Goal: Transaction & Acquisition: Download file/media

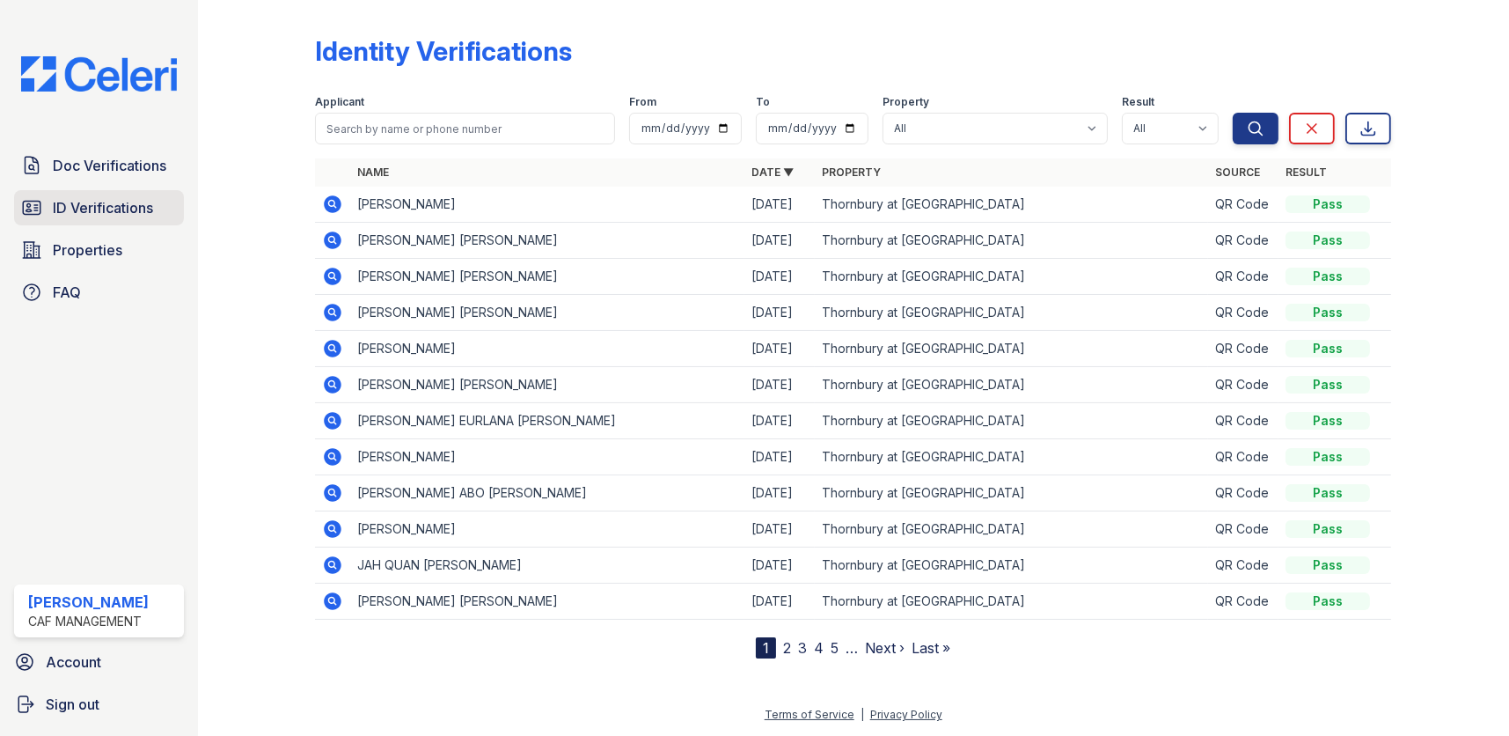
click at [97, 197] on span "ID Verifications" at bounding box center [103, 207] width 100 height 21
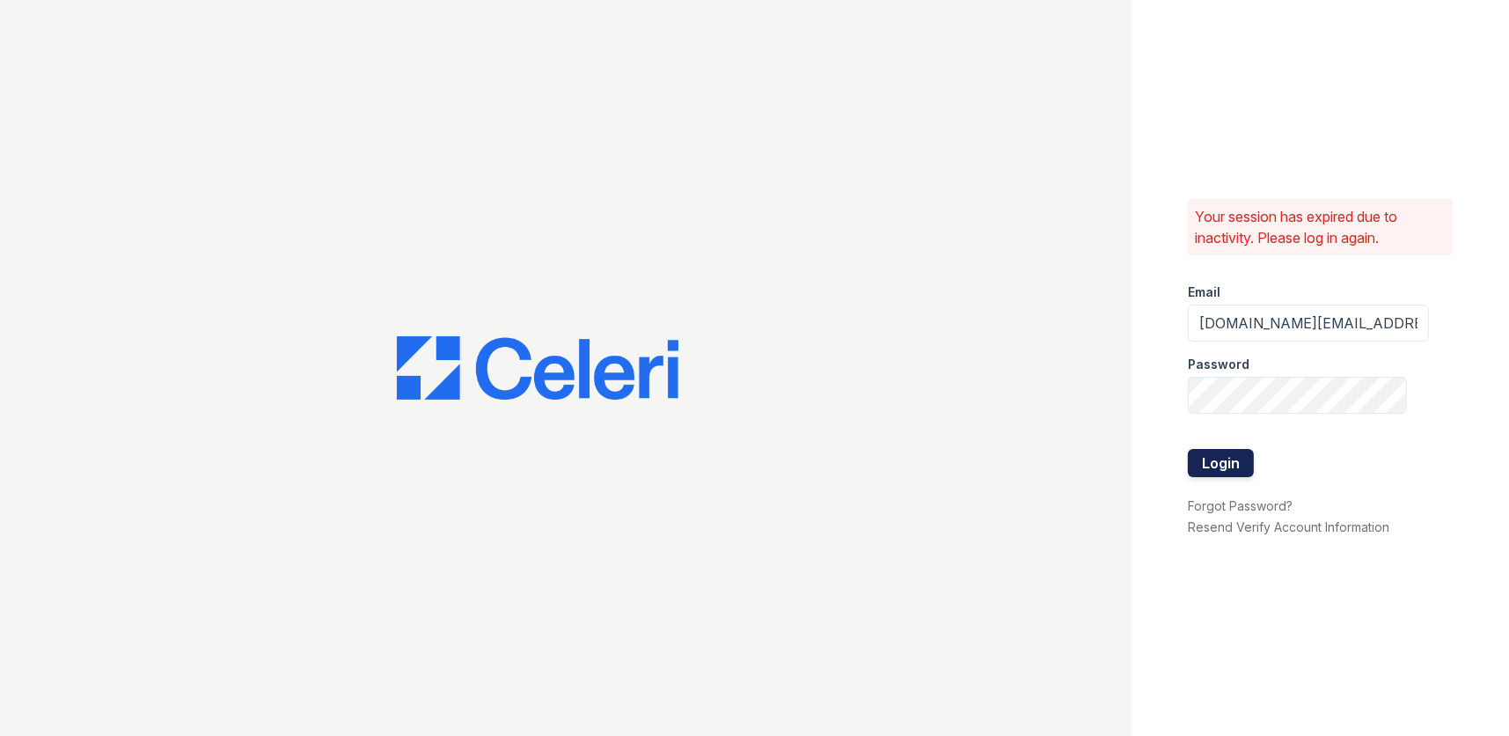
click at [1232, 461] on button "Login" at bounding box center [1221, 463] width 66 height 28
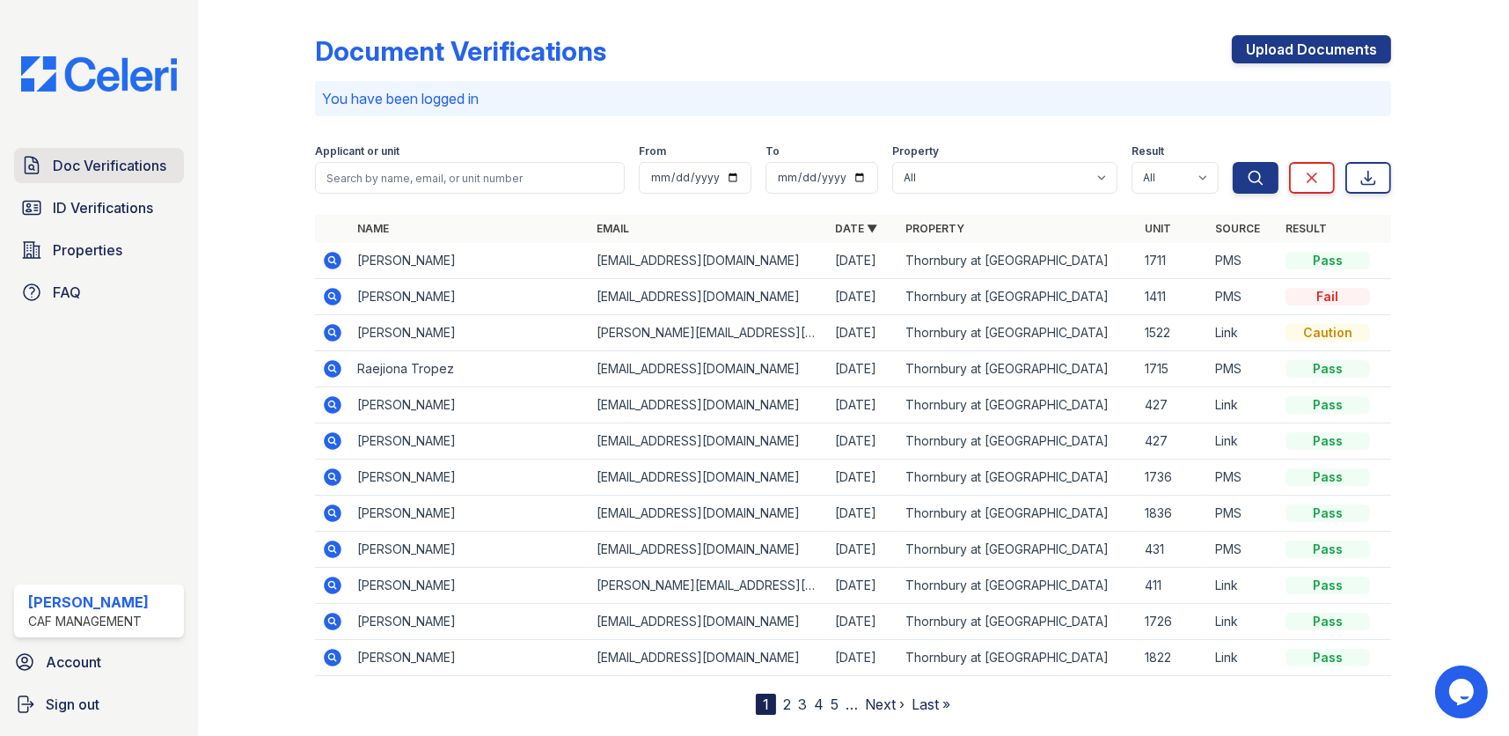
click at [118, 162] on span "Doc Verifications" at bounding box center [110, 165] width 114 height 21
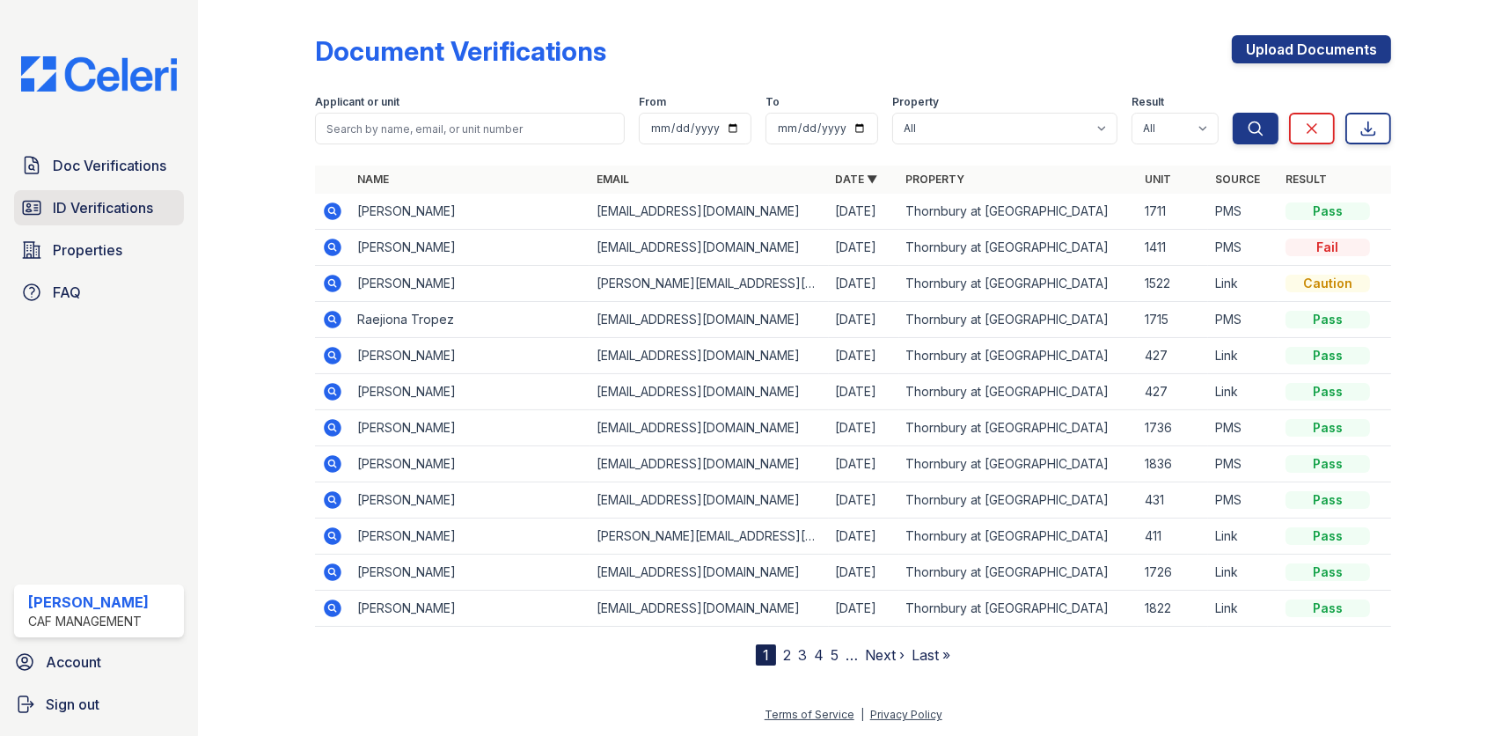
click at [112, 205] on span "ID Verifications" at bounding box center [103, 207] width 100 height 21
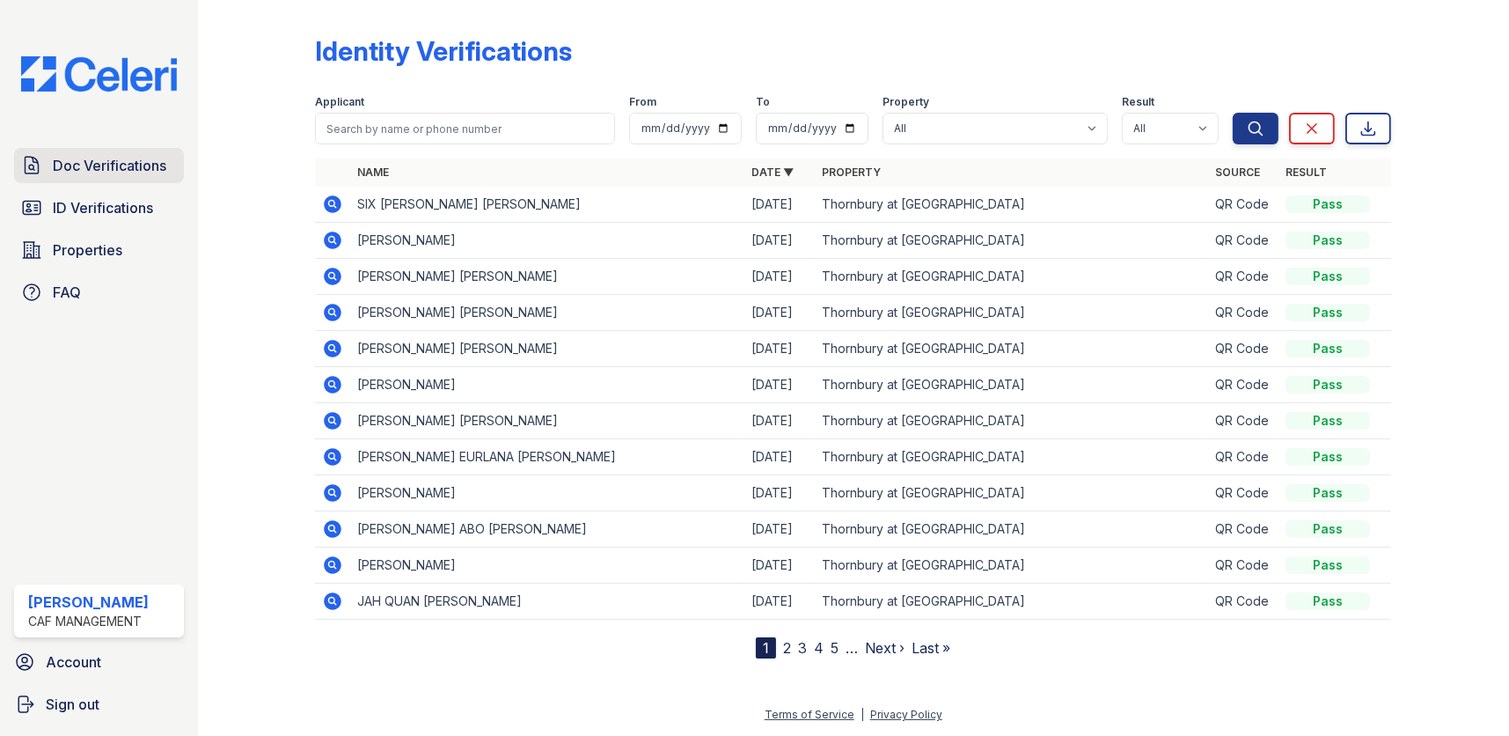
click at [137, 167] on span "Doc Verifications" at bounding box center [110, 165] width 114 height 21
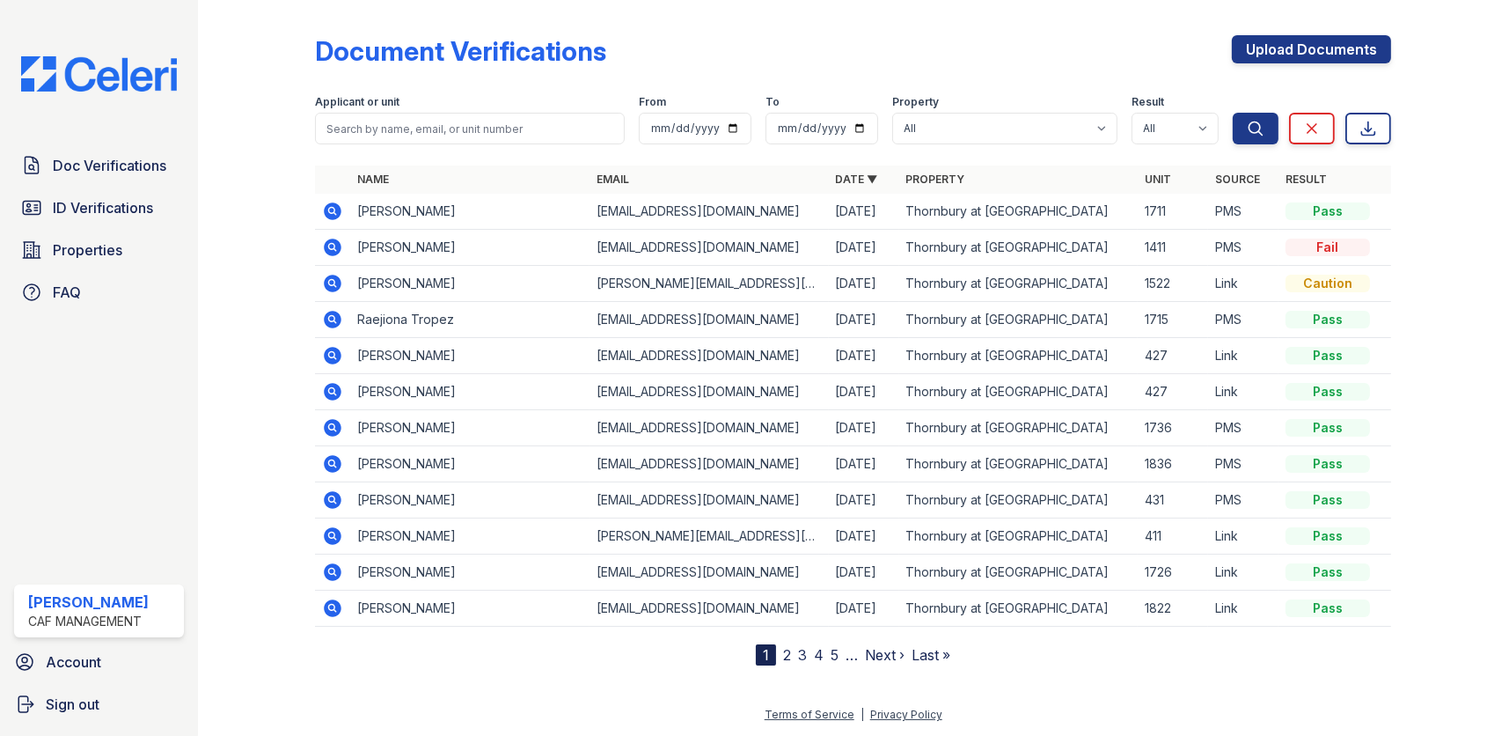
click at [335, 388] on icon at bounding box center [334, 392] width 18 height 18
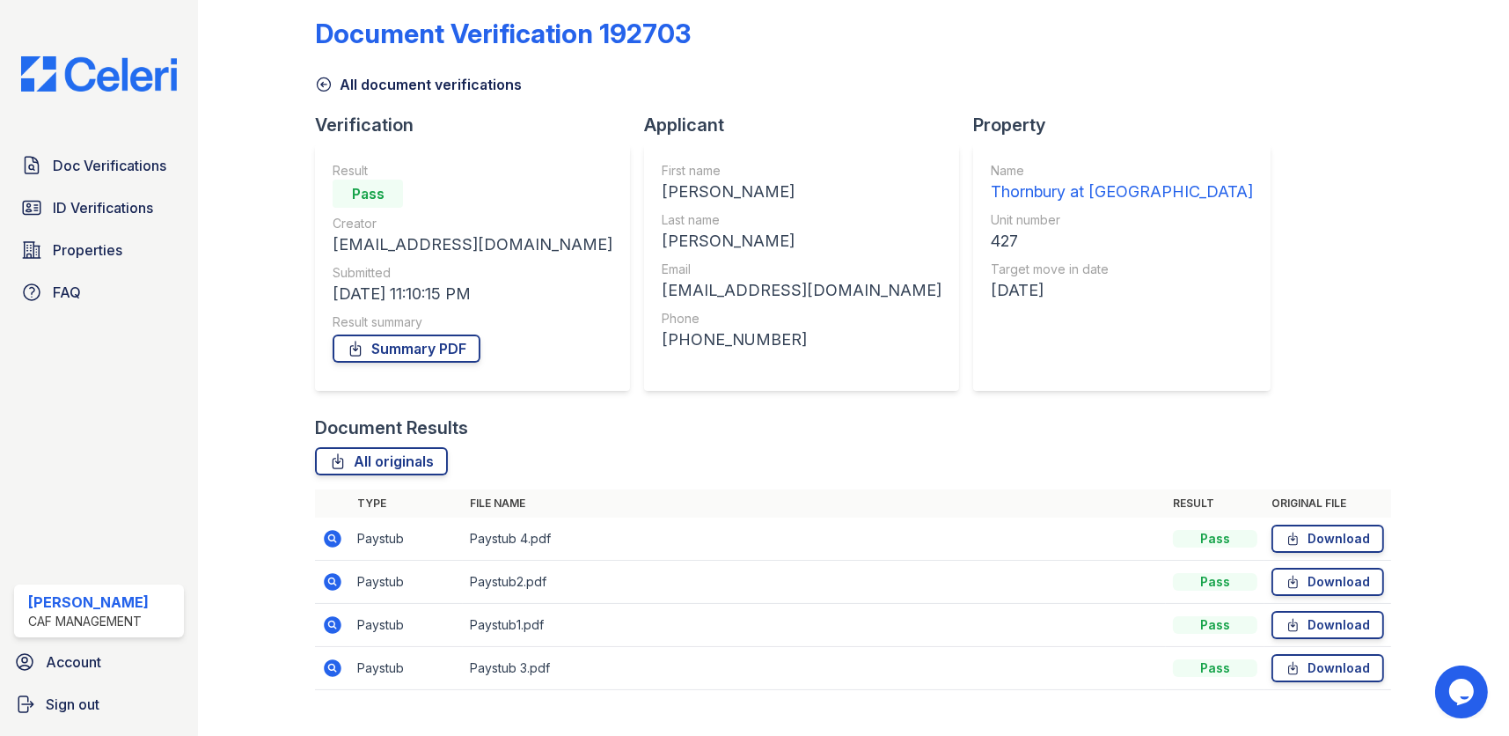
scroll to position [48, 0]
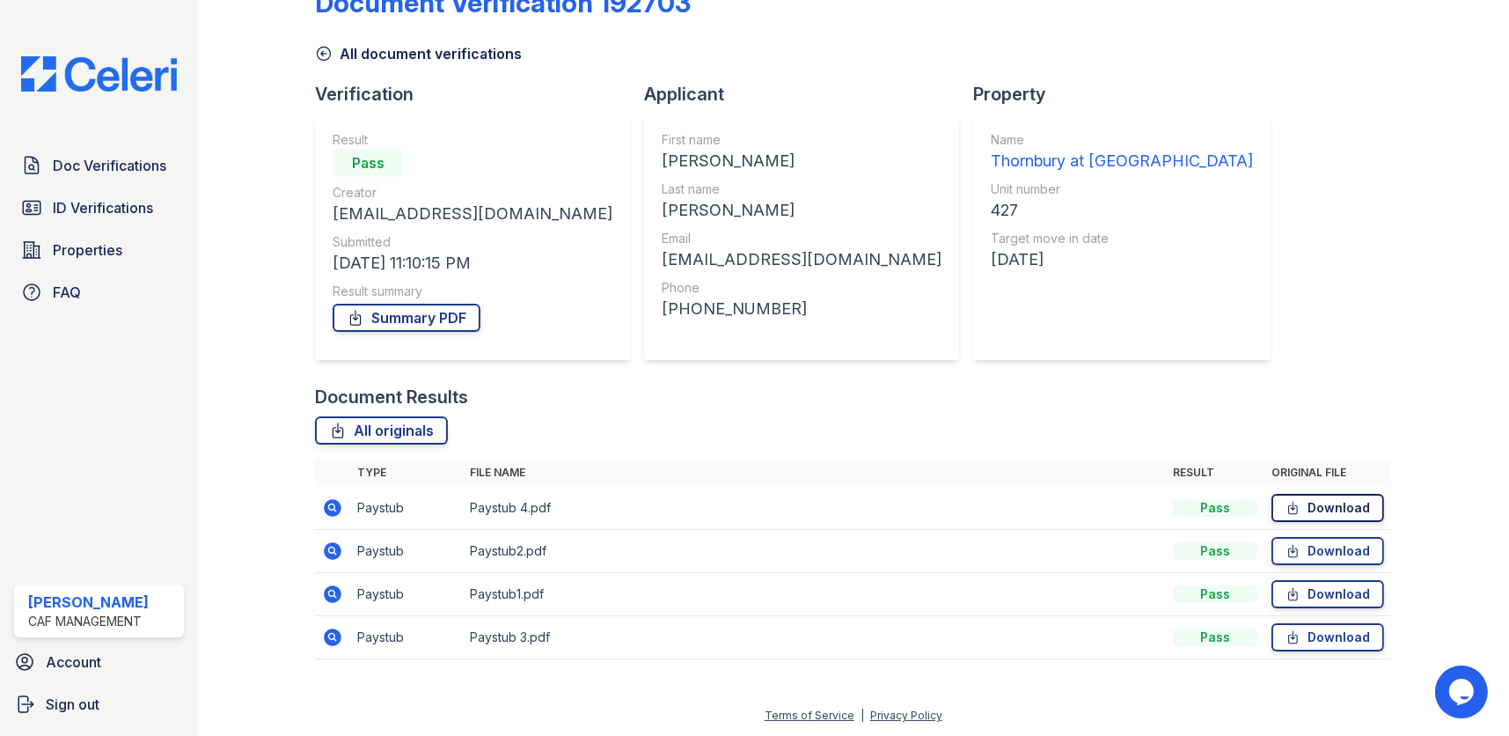
click at [1310, 510] on link "Download" at bounding box center [1328, 508] width 113 height 28
click at [623, 516] on td "Paystub 4.pdf" at bounding box center [814, 508] width 703 height 43
click at [1290, 546] on icon at bounding box center [1293, 551] width 15 height 18
click at [588, 598] on td "Paystub1.pdf" at bounding box center [814, 594] width 703 height 43
click at [1303, 594] on link "Download" at bounding box center [1328, 594] width 113 height 28
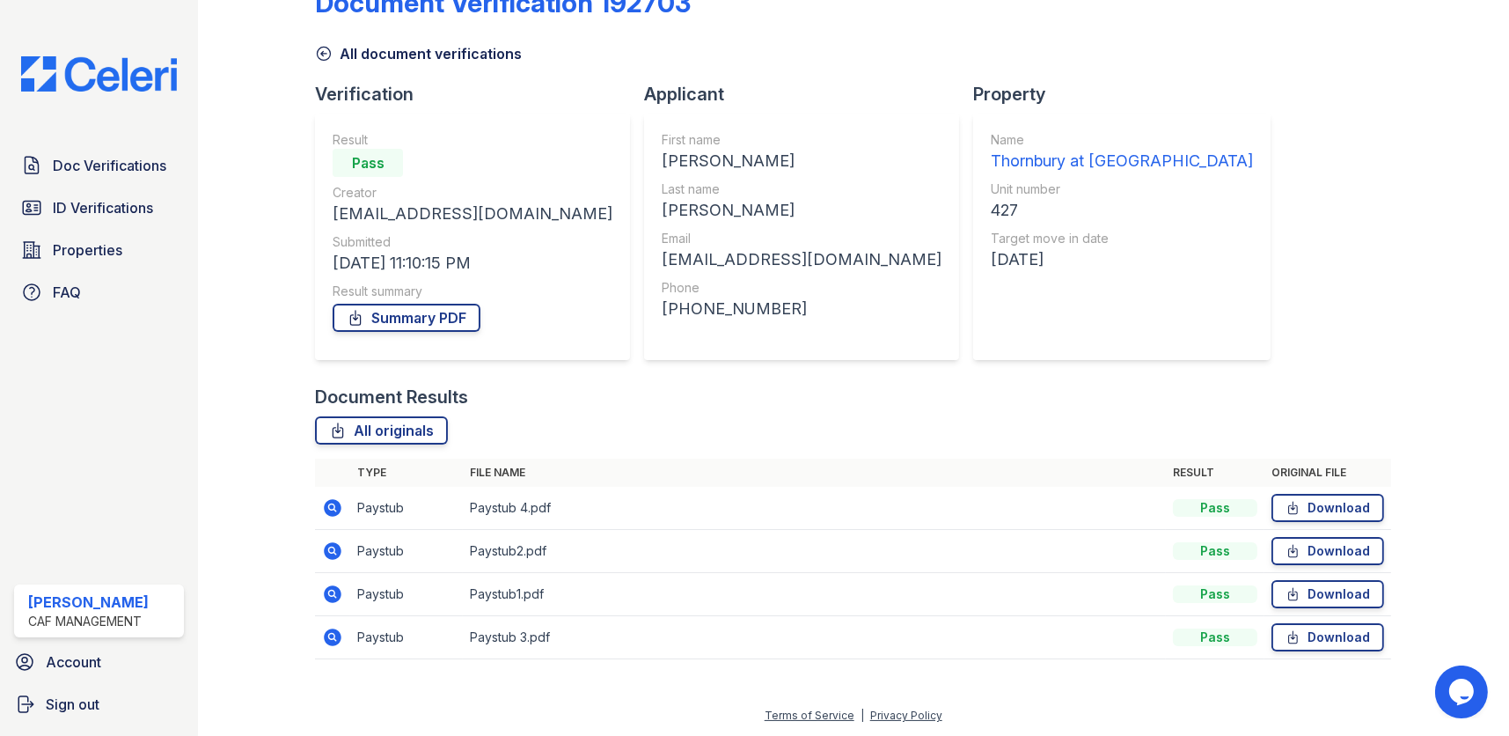
click at [506, 635] on td "Paystub 3.pdf" at bounding box center [814, 637] width 703 height 43
click at [1317, 635] on link "Download" at bounding box center [1328, 637] width 113 height 28
click at [598, 467] on th "File name" at bounding box center [814, 473] width 703 height 28
